Goal: Task Accomplishment & Management: Complete application form

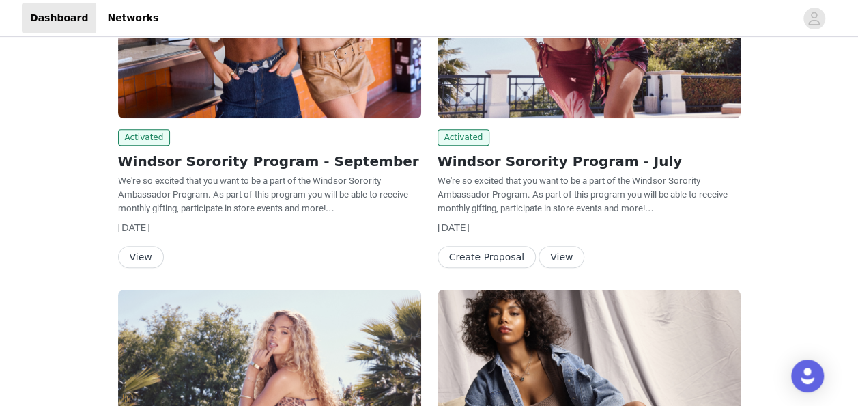
scroll to position [233, 0]
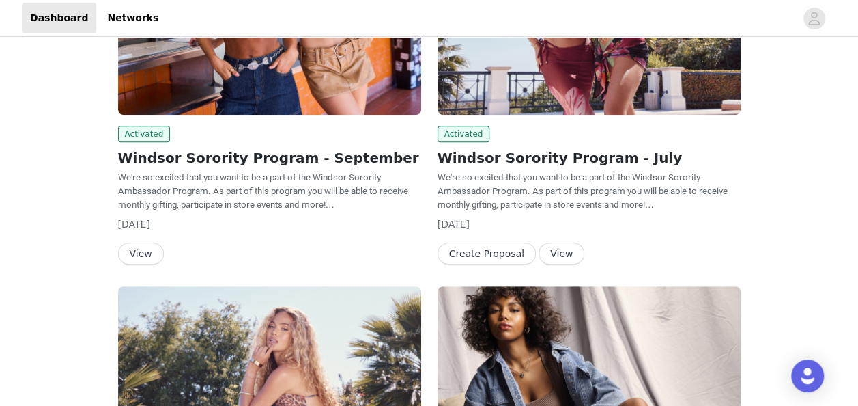
click at [154, 190] on span "We're so excited that you want to be a part of the Windsor Sorority Ambassador …" at bounding box center [263, 191] width 290 height 38
click at [139, 257] on button "View" at bounding box center [141, 253] width 46 height 22
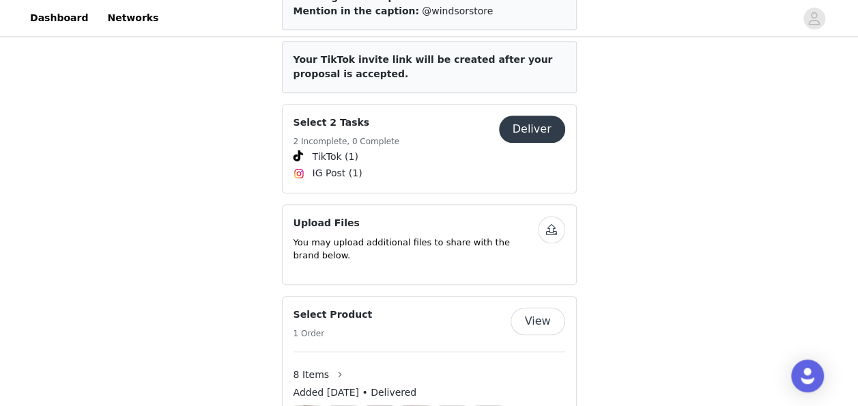
scroll to position [636, 0]
click at [518, 117] on button "Deliver" at bounding box center [532, 129] width 66 height 27
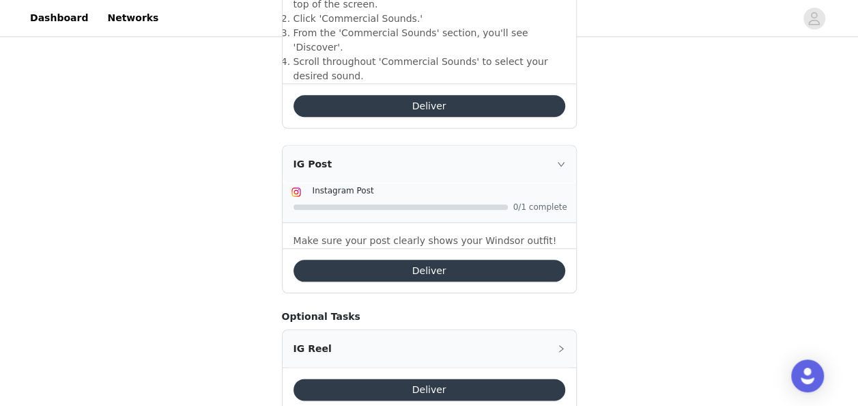
scroll to position [634, 0]
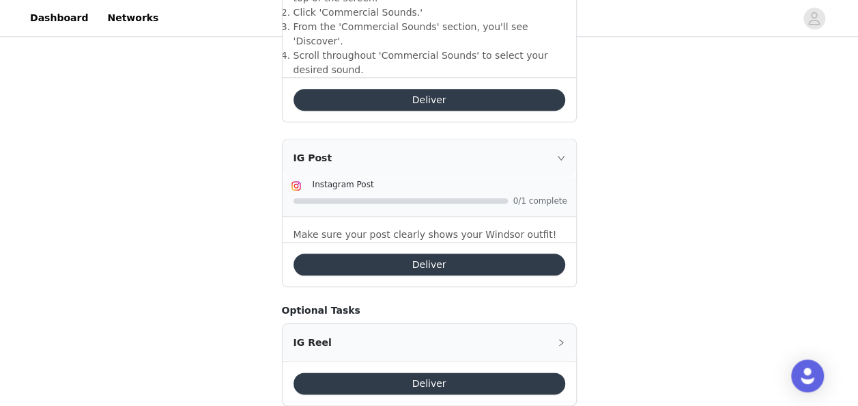
click at [449, 253] on button "Deliver" at bounding box center [430, 264] width 272 height 22
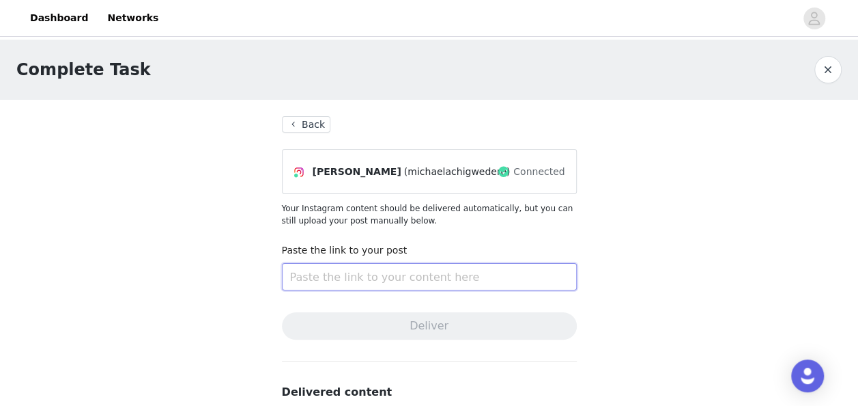
click at [434, 274] on input "text" at bounding box center [429, 276] width 295 height 27
paste input "https://www.instagram.com/p/DPOx53qDXU2/?utm_source=ig_web_copy_link&igsh=MWtoY…"
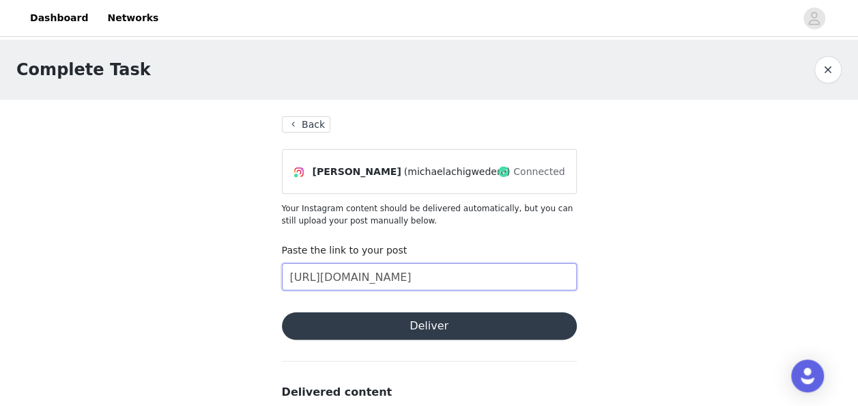
type input "https://www.instagram.com/p/DPOx53qDXU2/?utm_source=ig_web_copy_link&igsh=MWtoY…"
click at [422, 328] on button "Deliver" at bounding box center [429, 325] width 295 height 27
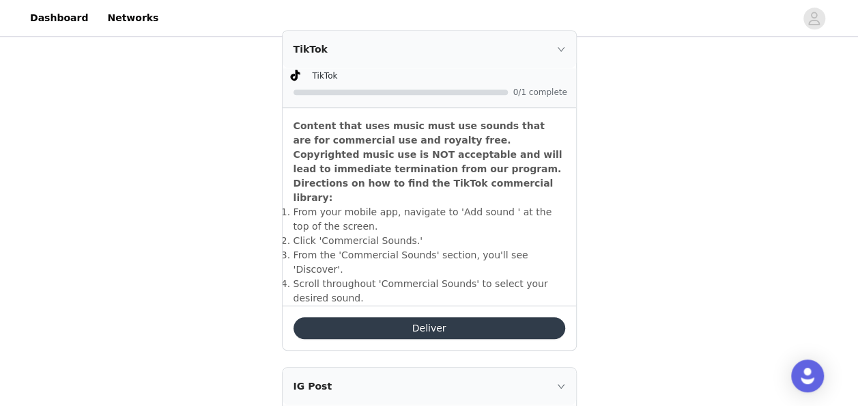
scroll to position [402, 0]
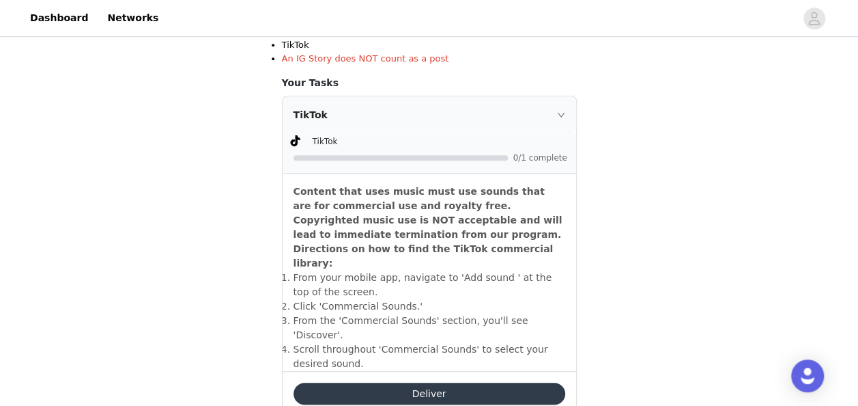
scroll to position [345, 0]
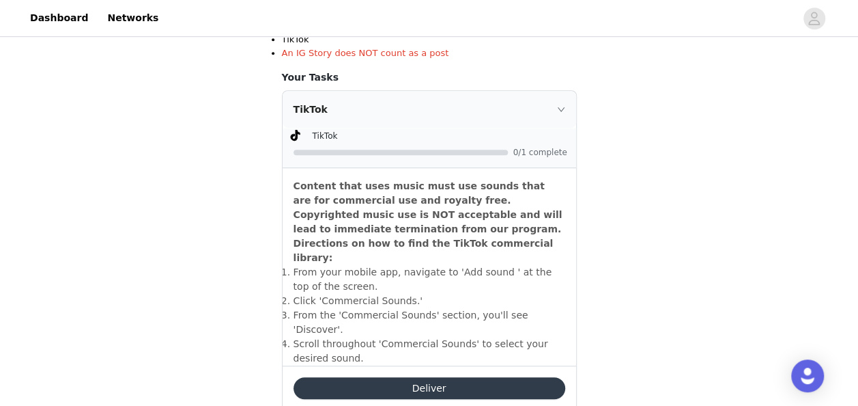
click at [366, 377] on button "Deliver" at bounding box center [430, 388] width 272 height 22
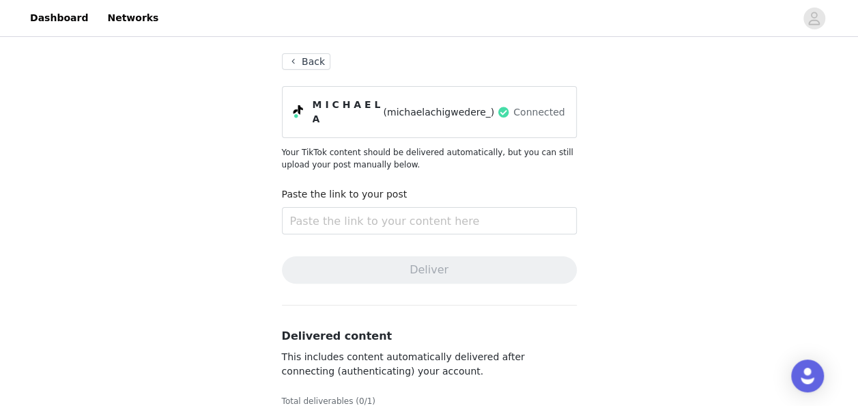
scroll to position [113, 0]
